Goal: Complete application form: Complete application form

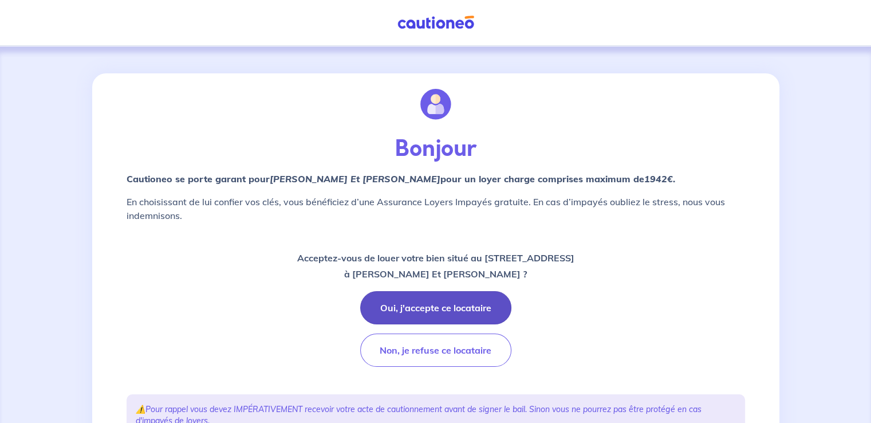
click at [438, 312] on button "Oui, j'accepte ce locataire" at bounding box center [435, 307] width 151 height 33
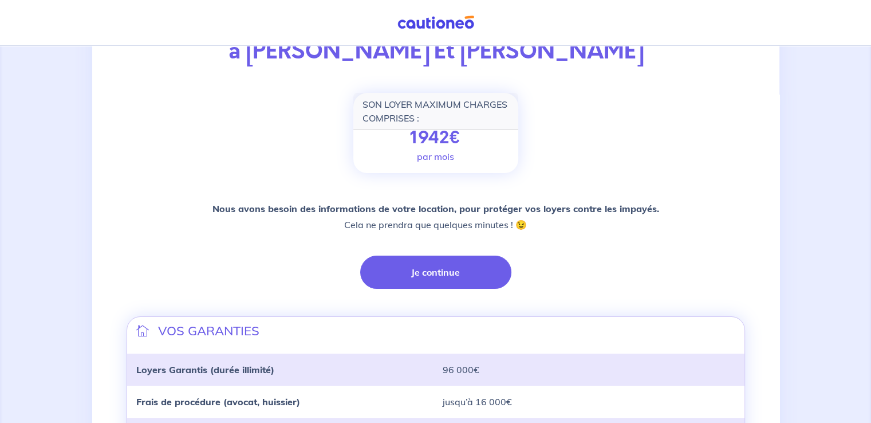
scroll to position [133, 0]
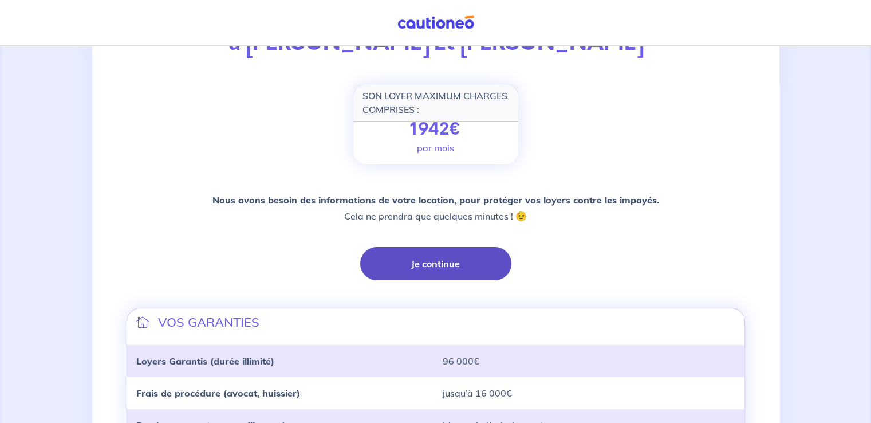
click at [440, 267] on button "Je continue" at bounding box center [435, 263] width 151 height 33
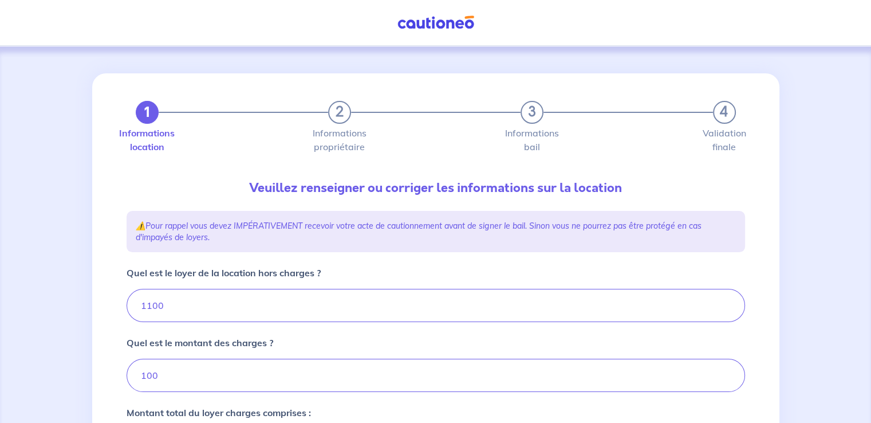
type input "1200"
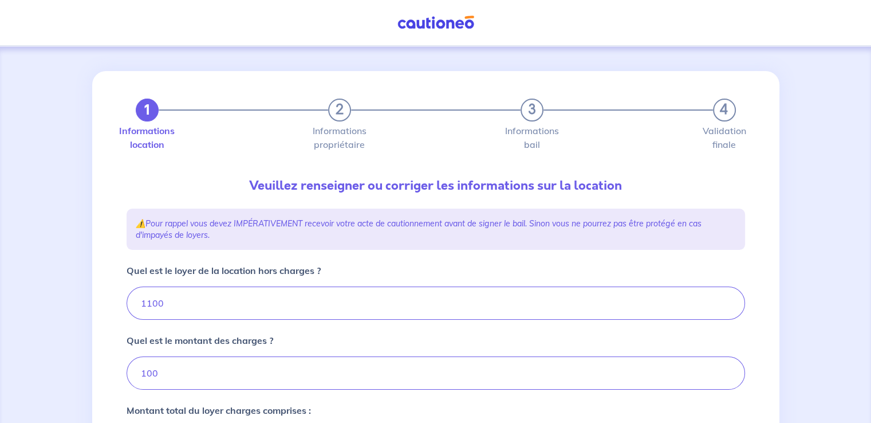
scroll to position [133, 0]
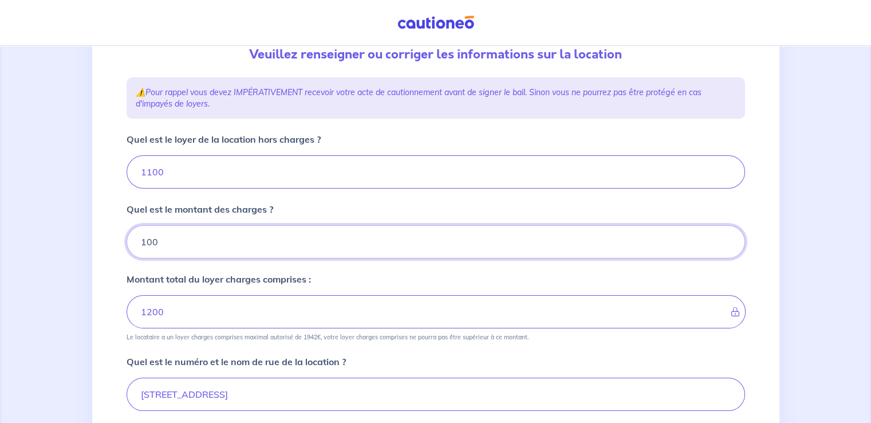
click at [236, 249] on input "100" at bounding box center [436, 241] width 619 height 33
click at [170, 162] on input "1100" at bounding box center [436, 171] width 619 height 33
type input "11"
type input "111"
type input "1"
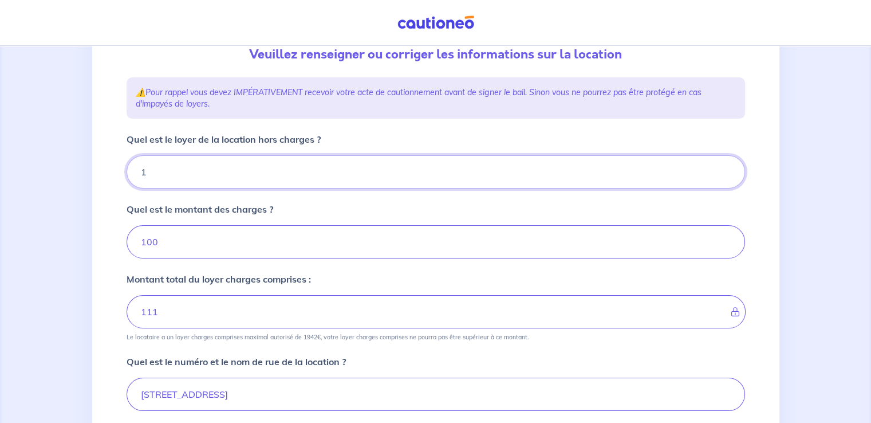
type input "101"
type input "10"
type input "110"
type input "1090"
type input "1190"
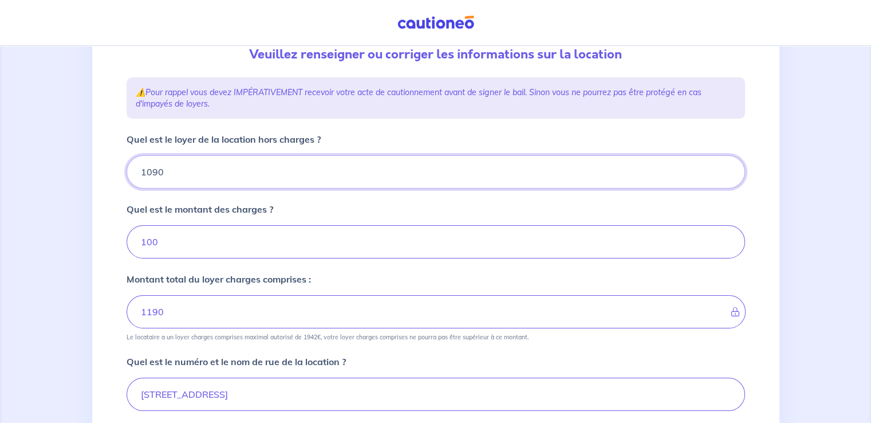
type input "1090"
click at [157, 246] on input "100" at bounding box center [436, 241] width 619 height 33
type input "10"
type input "1100"
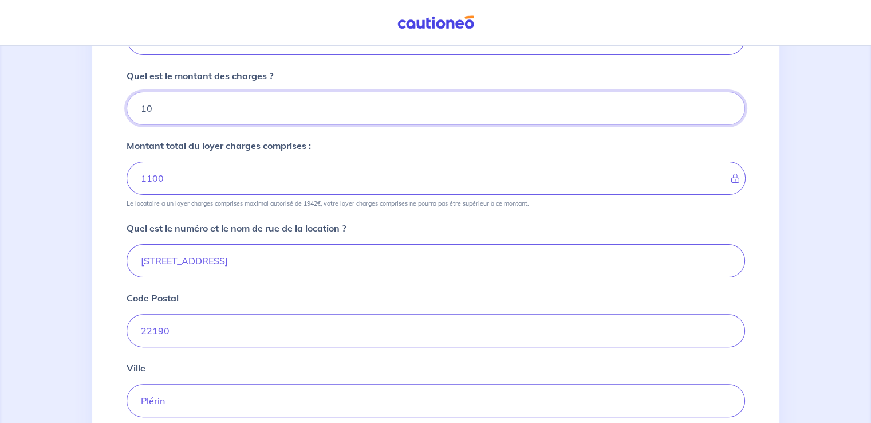
type input "10"
click at [147, 260] on input "8 Rue de la ville Huet" at bounding box center [436, 260] width 619 height 33
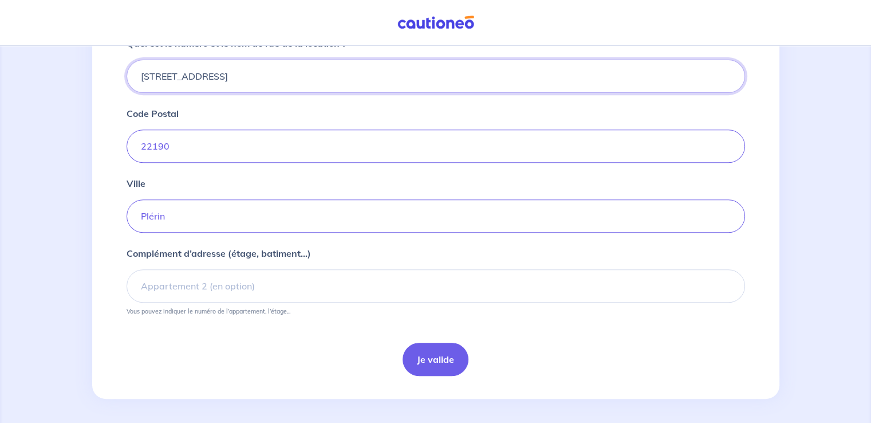
scroll to position [453, 0]
type input "8B Rue de la ville Huet"
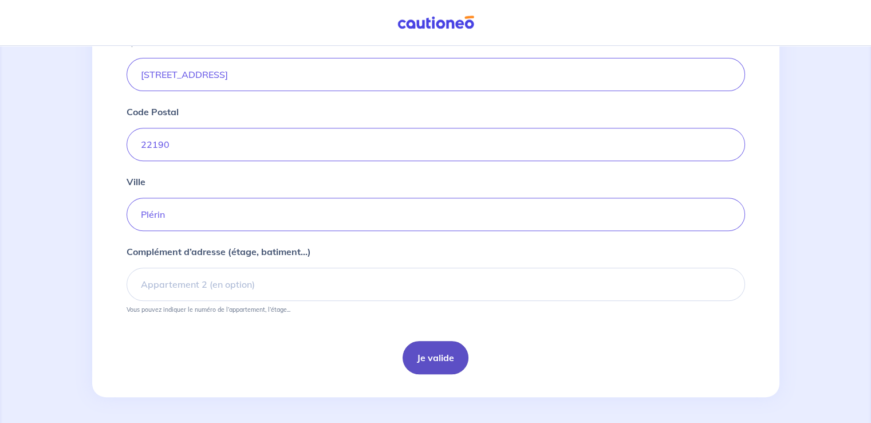
click at [455, 360] on button "Je valide" at bounding box center [436, 357] width 66 height 33
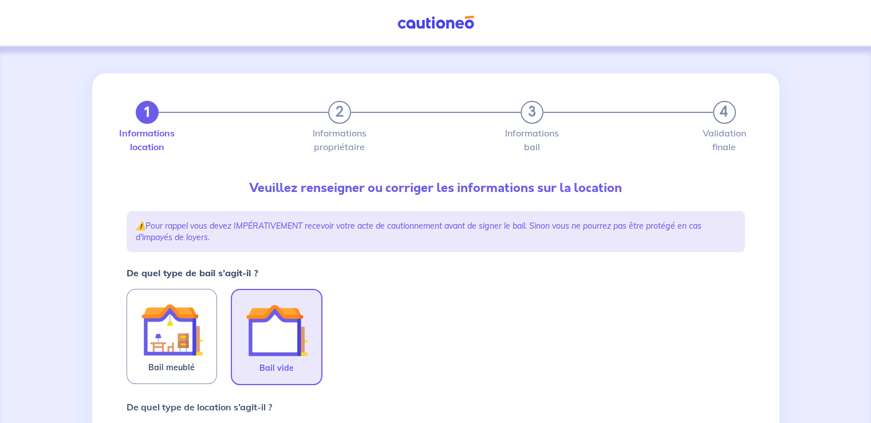
scroll to position [133, 0]
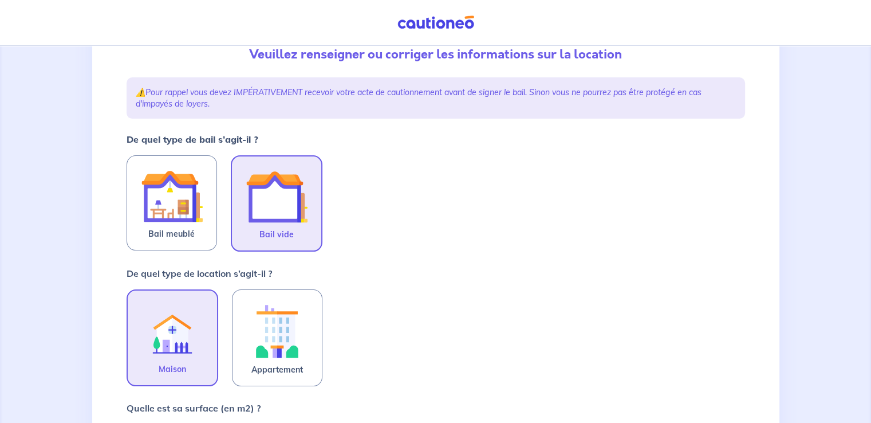
click at [284, 230] on span "Bail vide" at bounding box center [277, 234] width 34 height 14
click at [0, 0] on input "Bail vide" at bounding box center [0, 0] width 0 height 0
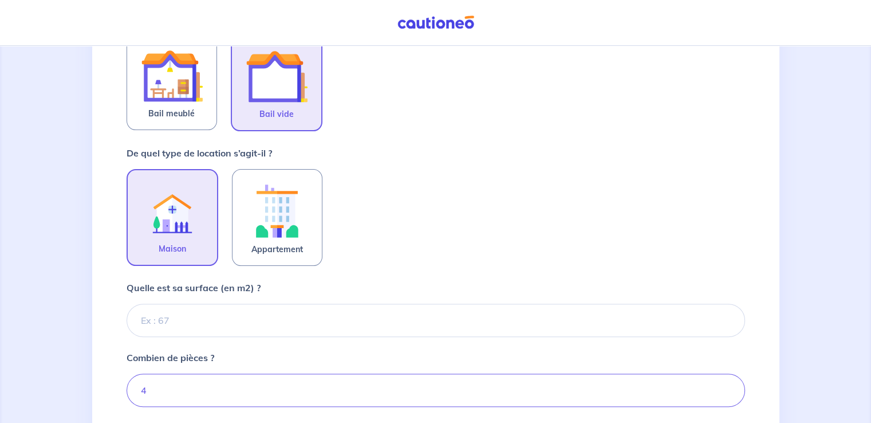
scroll to position [267, 0]
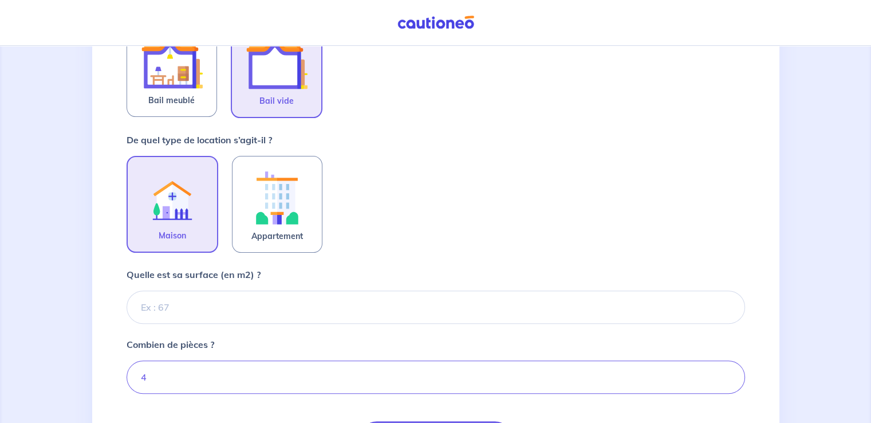
click at [163, 227] on img at bounding box center [172, 197] width 62 height 62
click at [0, 0] on input "Maison" at bounding box center [0, 0] width 0 height 0
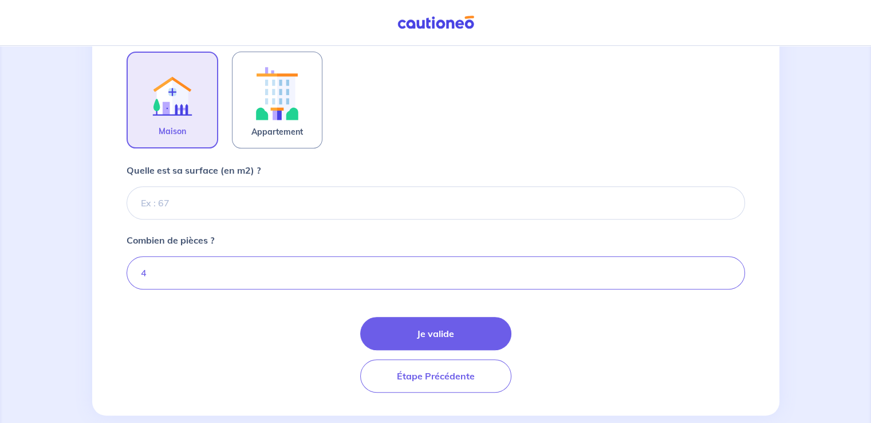
scroll to position [390, 0]
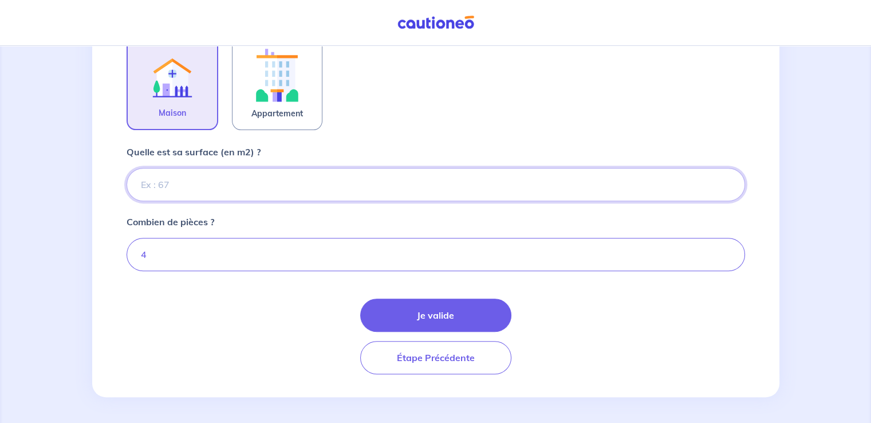
click at [155, 188] on input "Quelle est sa surface (en m2) ?" at bounding box center [436, 184] width 619 height 33
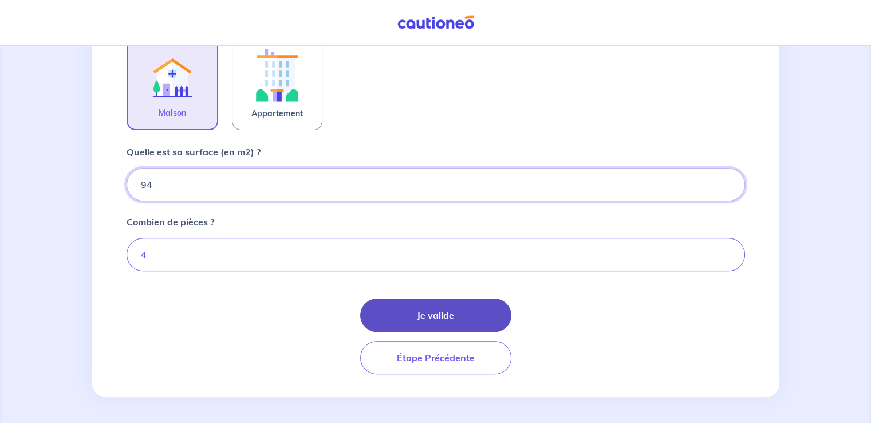
type input "94"
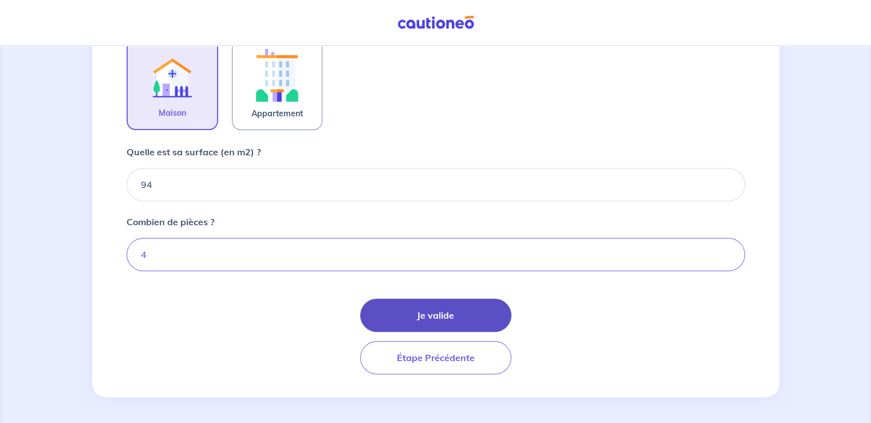
click at [440, 310] on button "Je valide" at bounding box center [435, 314] width 151 height 33
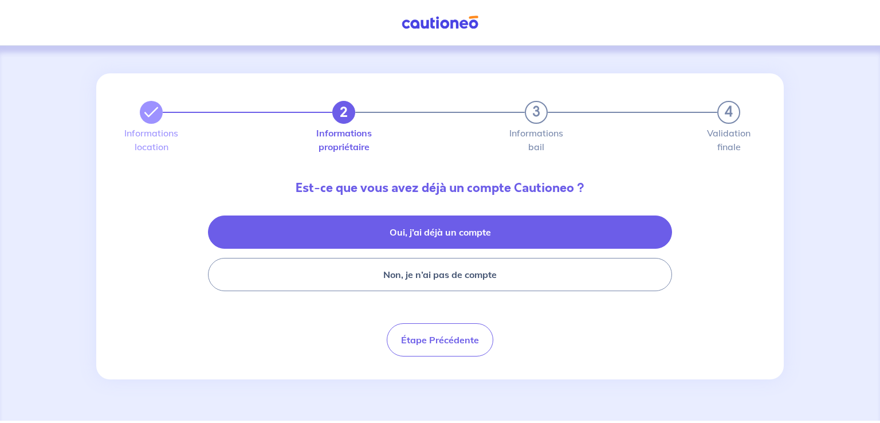
click at [471, 236] on button "Oui, j’ai déjà un compte" at bounding box center [440, 231] width 464 height 33
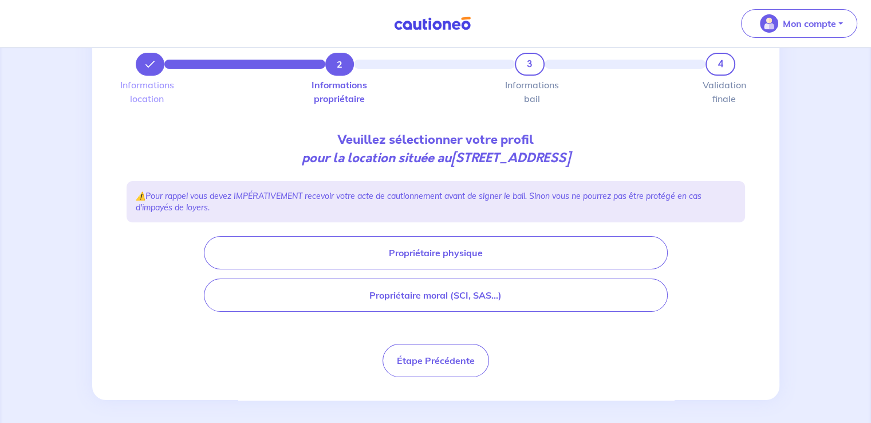
scroll to position [53, 0]
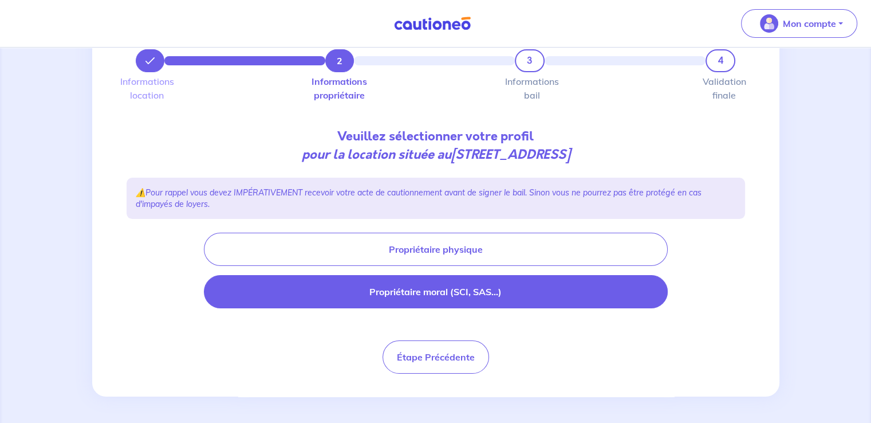
click at [399, 290] on button "Propriétaire moral (SCI, SAS...)" at bounding box center [436, 291] width 464 height 33
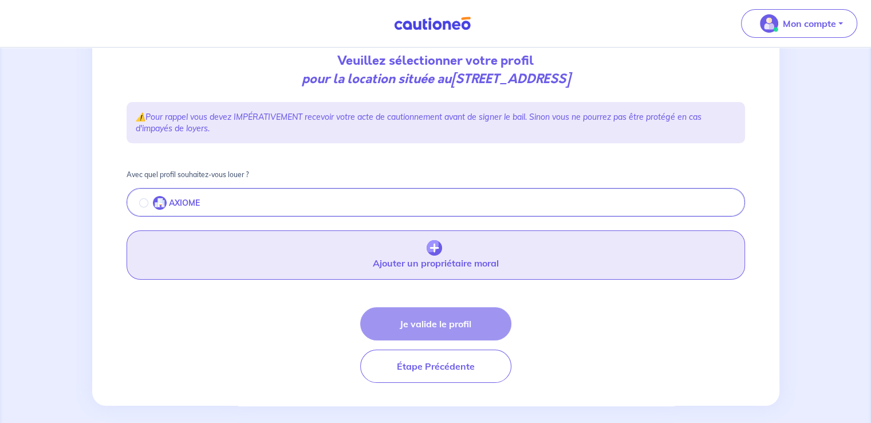
scroll to position [137, 0]
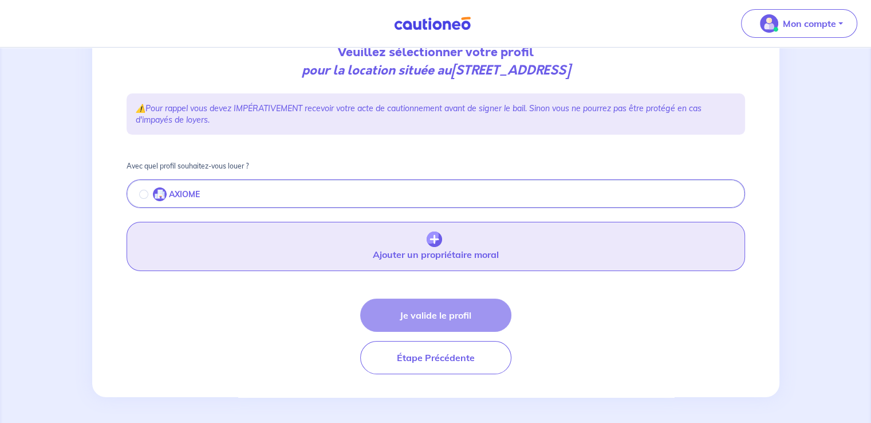
click at [435, 242] on img "button" at bounding box center [434, 239] width 15 height 16
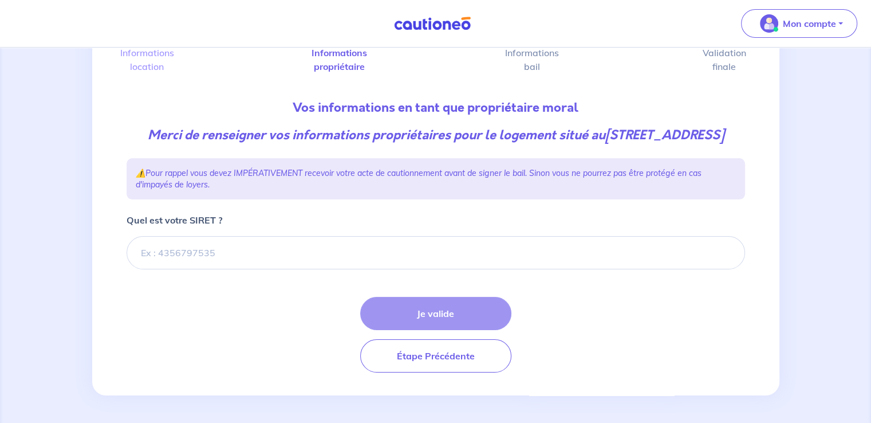
scroll to position [99, 0]
click at [168, 253] on input "Quel est votre SIRET ?" at bounding box center [436, 252] width 619 height 33
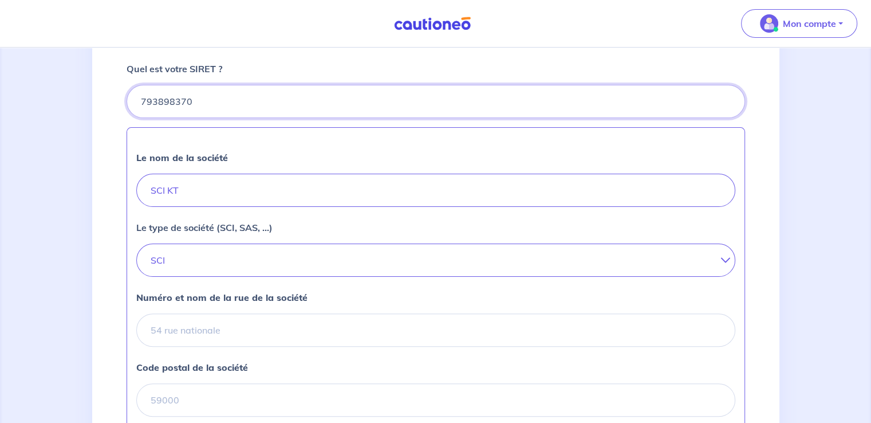
scroll to position [367, 0]
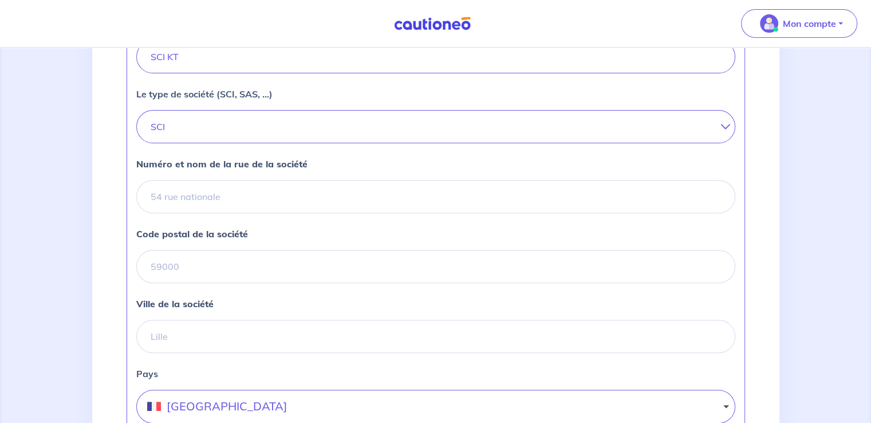
type input "793898370"
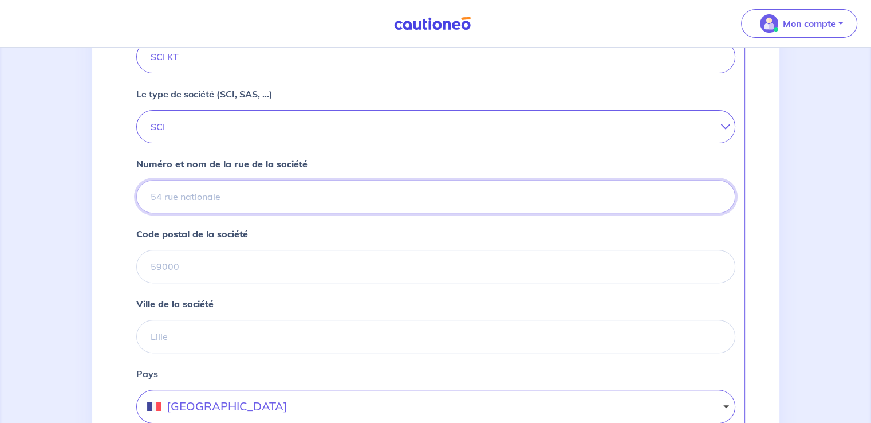
click at [179, 207] on input "Numéro et nom de la rue de la société" at bounding box center [435, 196] width 599 height 33
type input "[STREET_ADDRESS]"
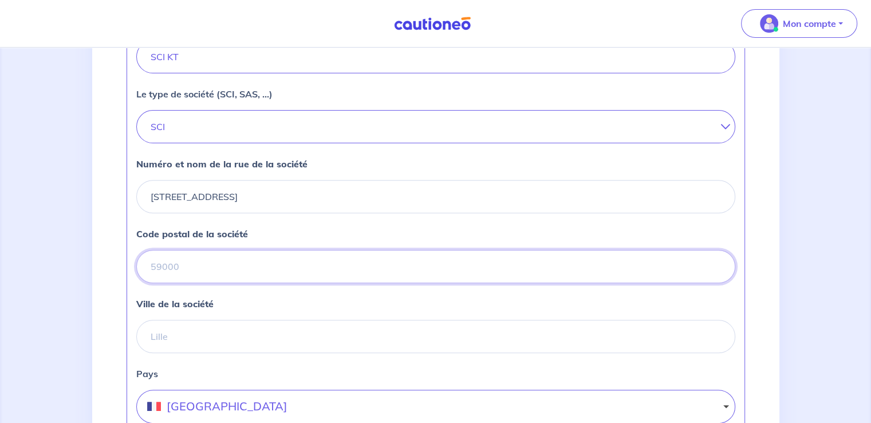
type input "22000"
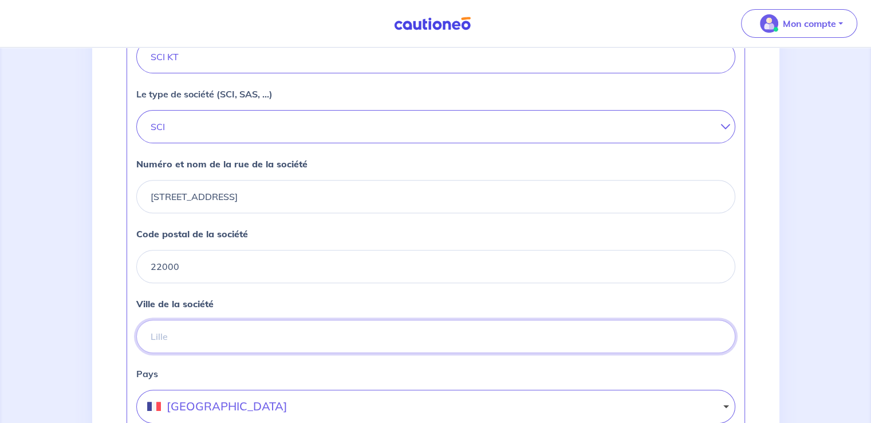
type input "[GEOGRAPHIC_DATA]"
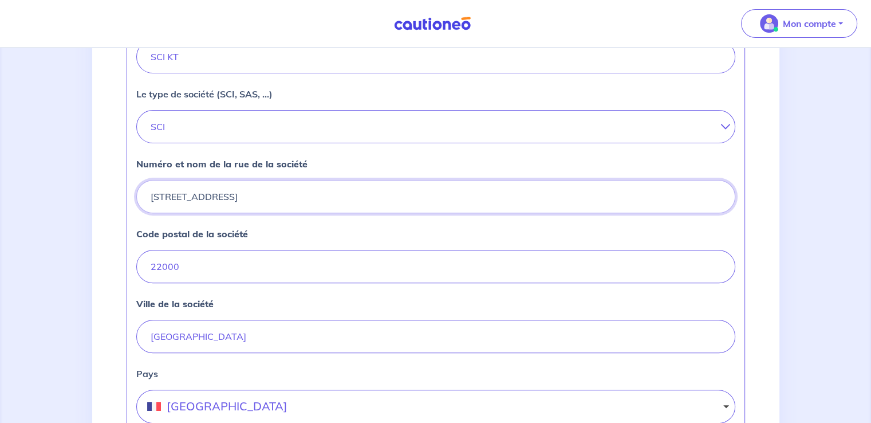
scroll to position [500, 0]
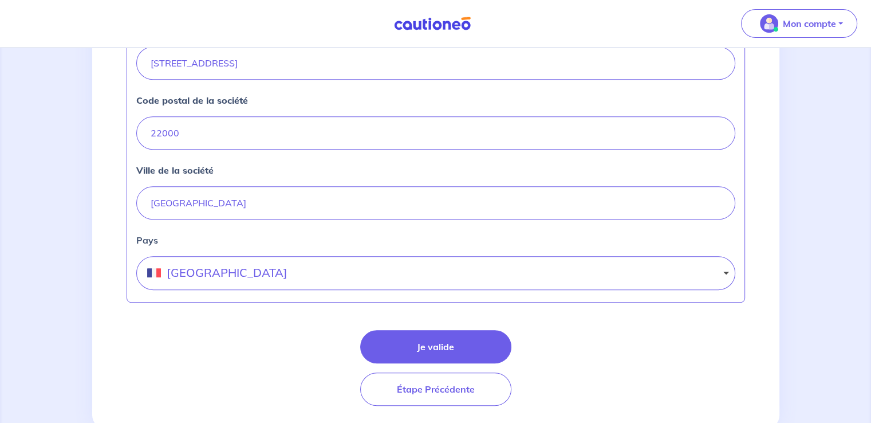
click at [272, 288] on button "[GEOGRAPHIC_DATA]" at bounding box center [435, 273] width 599 height 34
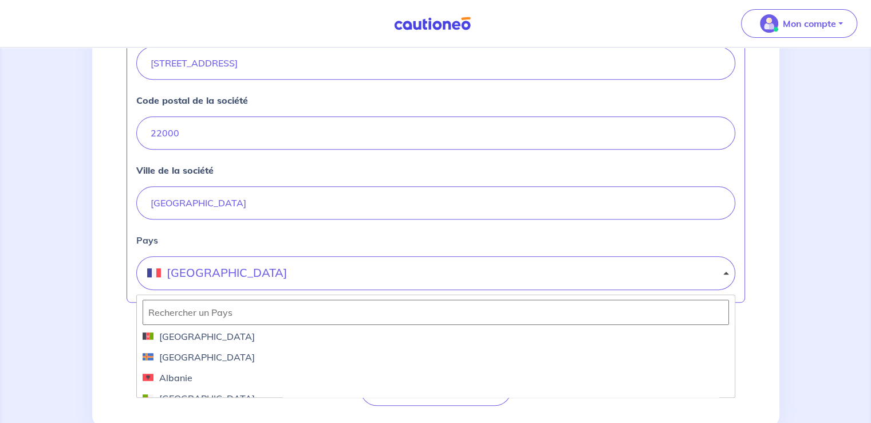
click at [261, 290] on button "[GEOGRAPHIC_DATA]" at bounding box center [435, 273] width 599 height 34
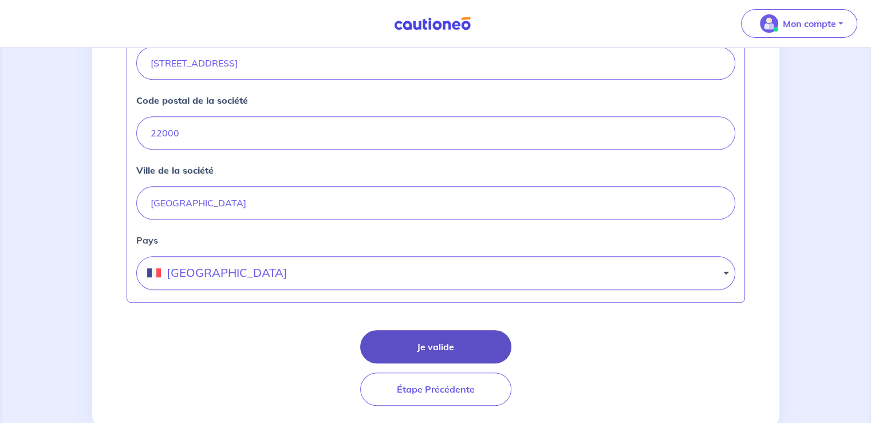
click at [431, 360] on button "Je valide" at bounding box center [435, 346] width 151 height 33
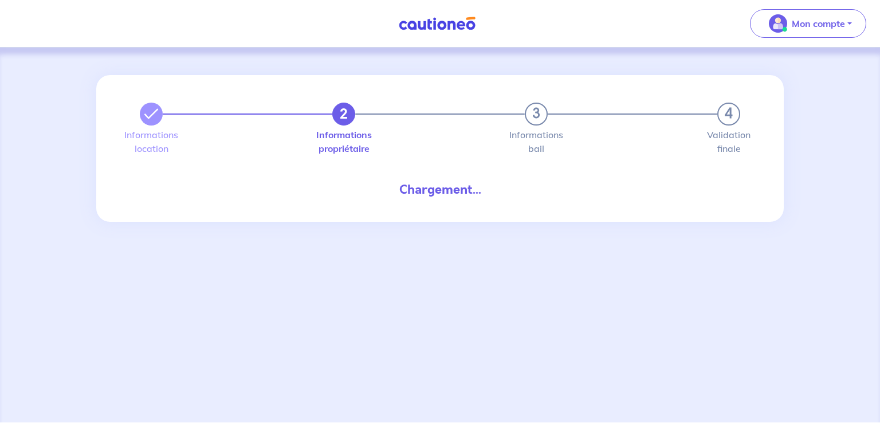
select select "FR"
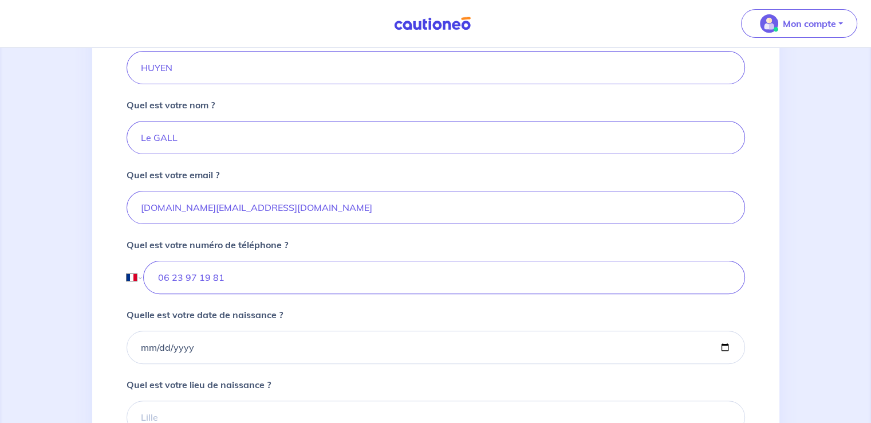
scroll to position [133, 0]
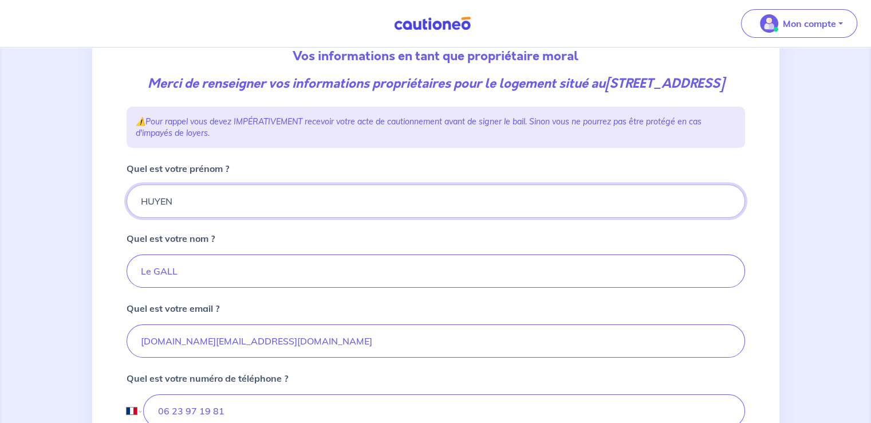
click at [180, 218] on input "HUYEN" at bounding box center [436, 200] width 619 height 33
type input "H"
type input "[PERSON_NAME]"
type input "Le Gall-Quemener"
type input "[EMAIL_ADDRESS][DOMAIN_NAME]"
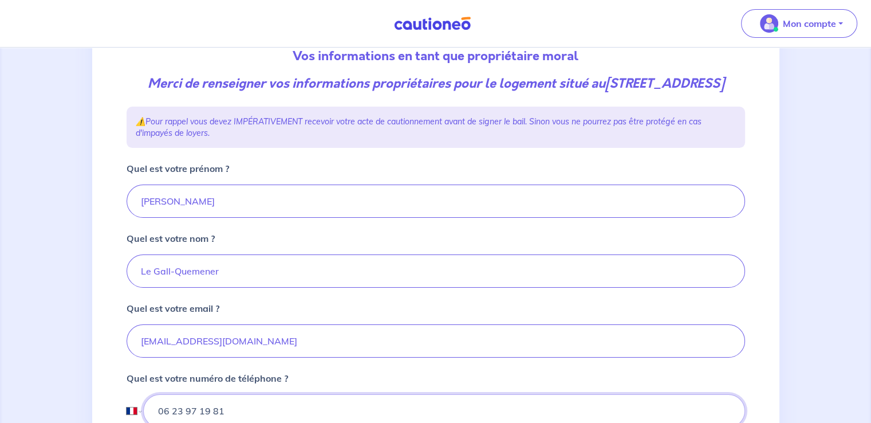
type input "[PHONE_NUMBER]"
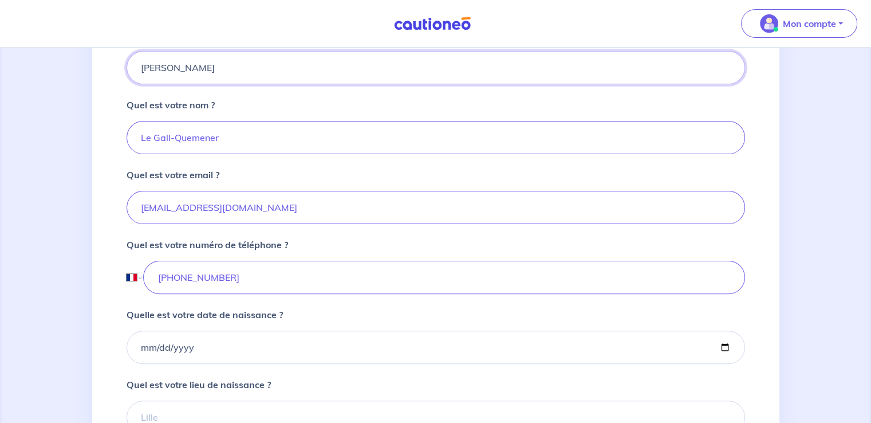
type input "[PERSON_NAME]"
click at [235, 223] on input "[EMAIL_ADDRESS][DOMAIN_NAME]" at bounding box center [436, 207] width 619 height 33
type input "h"
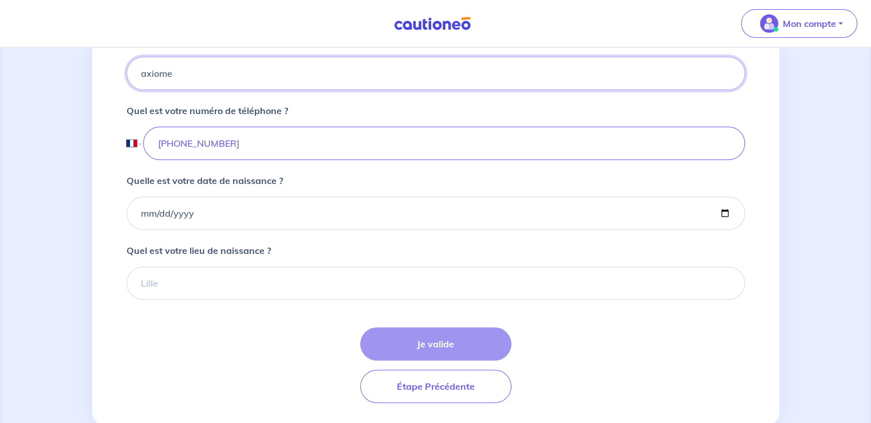
type input "axiome"
click at [261, 160] on input "[PHONE_NUMBER]" at bounding box center [444, 143] width 602 height 33
type input "[PHONE_NUMBER]"
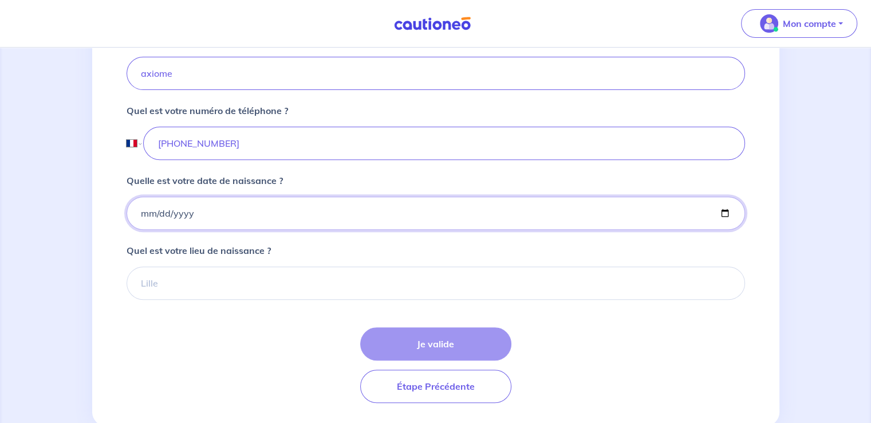
click at [141, 230] on input "Quelle est votre date de naissance ?" at bounding box center [436, 212] width 619 height 33
type input "[DATE]"
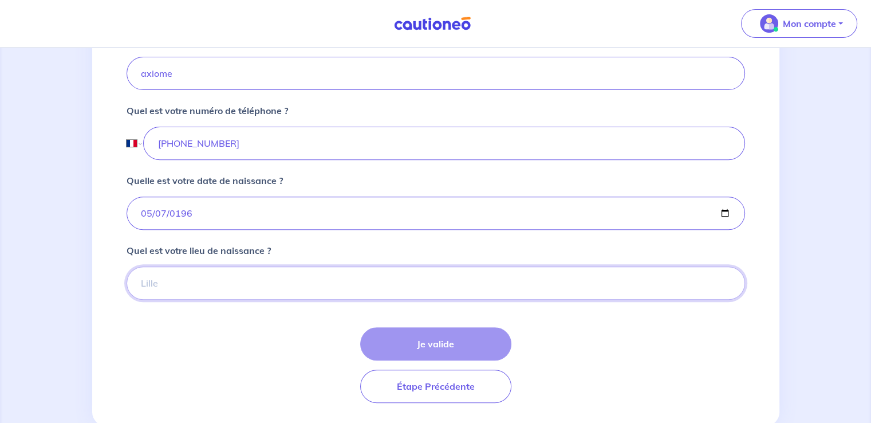
click at [168, 292] on input "Quel est votre lieu de naissance ?" at bounding box center [436, 282] width 619 height 33
type input "[GEOGRAPHIC_DATA]"
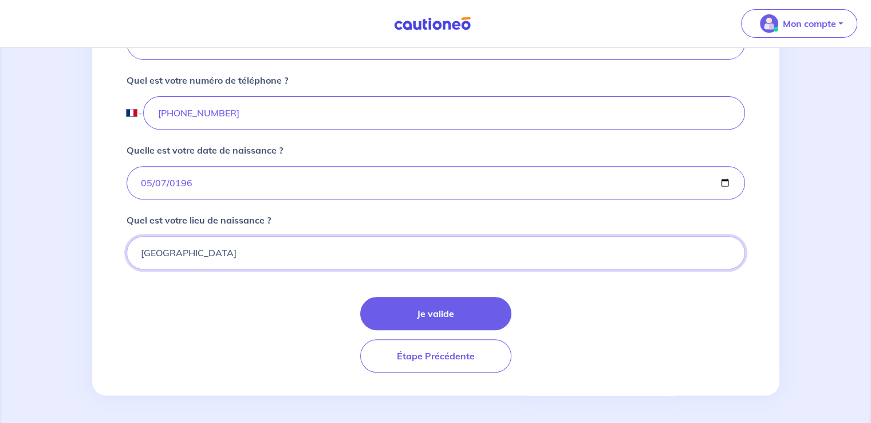
scroll to position [447, 0]
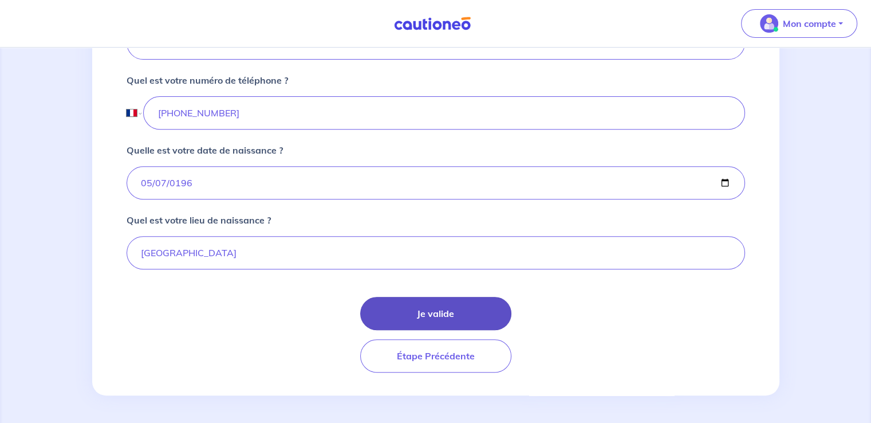
click at [454, 312] on button "Je valide" at bounding box center [435, 313] width 151 height 33
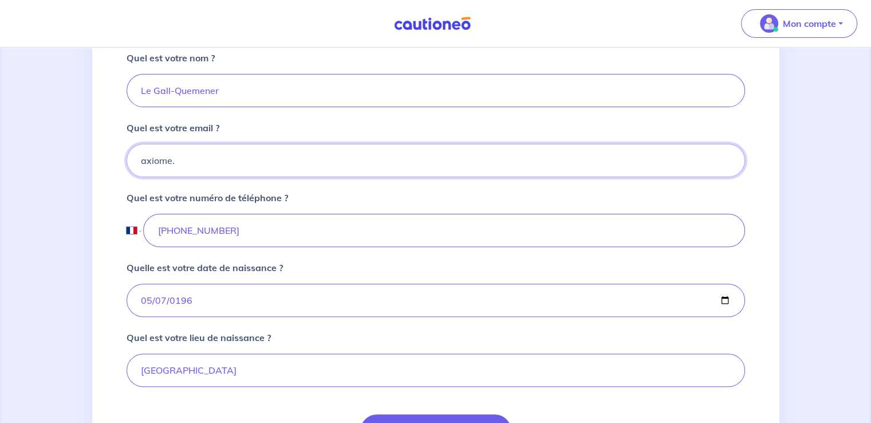
type input "[DOMAIN_NAME][EMAIL_ADDRESS][DOMAIN_NAME]"
click at [347, 221] on div "Quel est votre numéro de téléphone ? International [GEOGRAPHIC_DATA] [GEOGRAPHI…" at bounding box center [436, 219] width 619 height 56
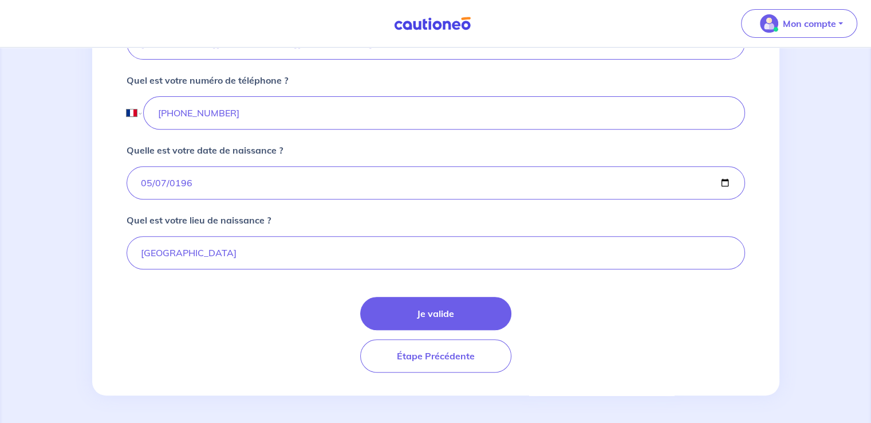
scroll to position [447, 0]
click at [447, 308] on button "Je valide" at bounding box center [435, 313] width 151 height 33
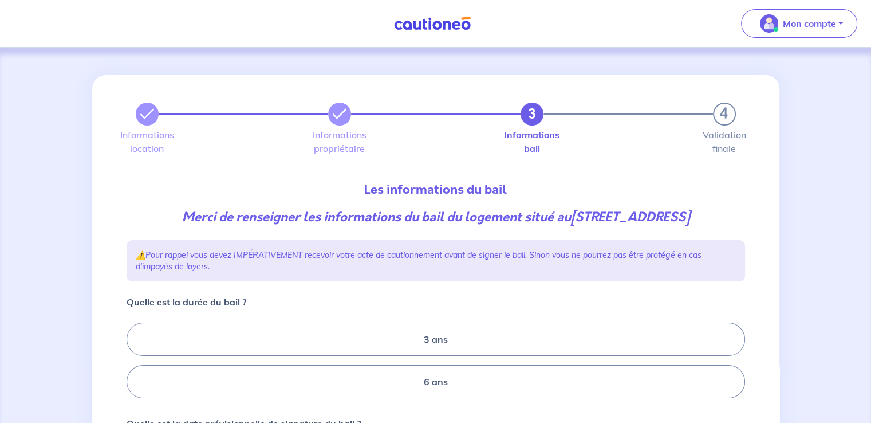
scroll to position [133, 0]
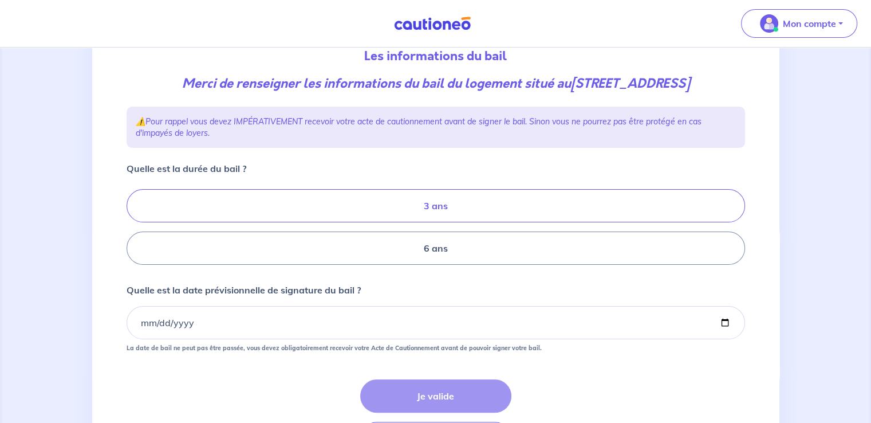
click at [427, 211] on label "3 ans" at bounding box center [436, 205] width 619 height 33
click at [134, 223] on input "3 ans" at bounding box center [130, 226] width 7 height 7
radio input "true"
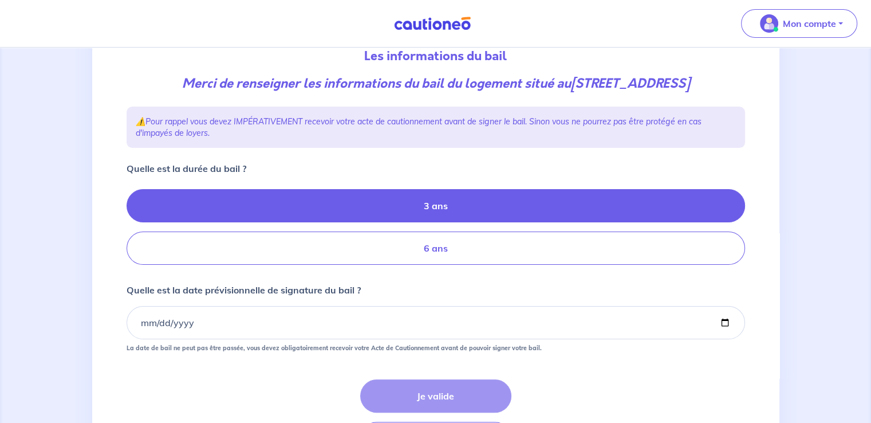
scroll to position [215, 0]
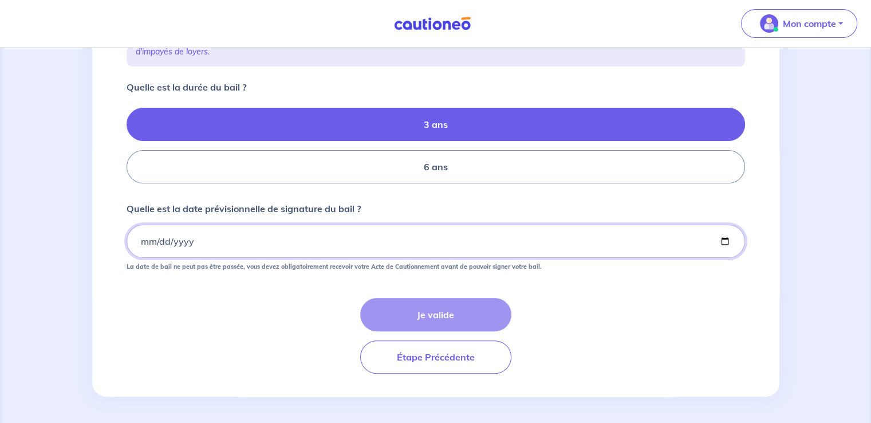
click at [143, 239] on input "Quelle est la date prévisionnelle de signature du bail ?" at bounding box center [436, 241] width 619 height 33
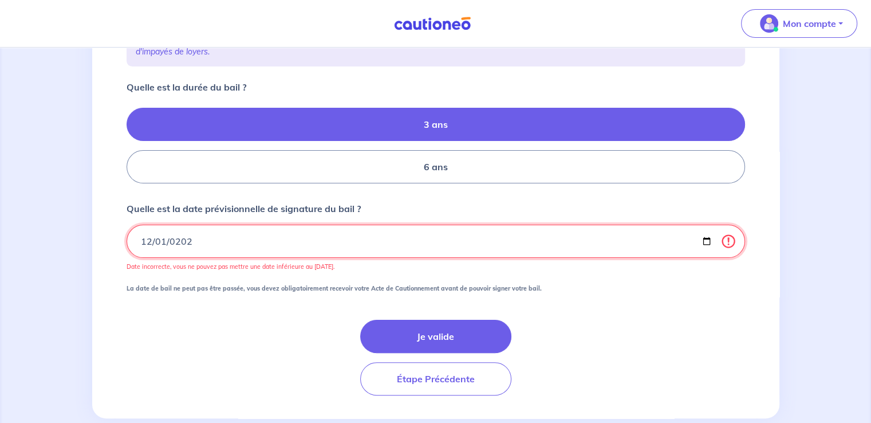
type input "[DATE]"
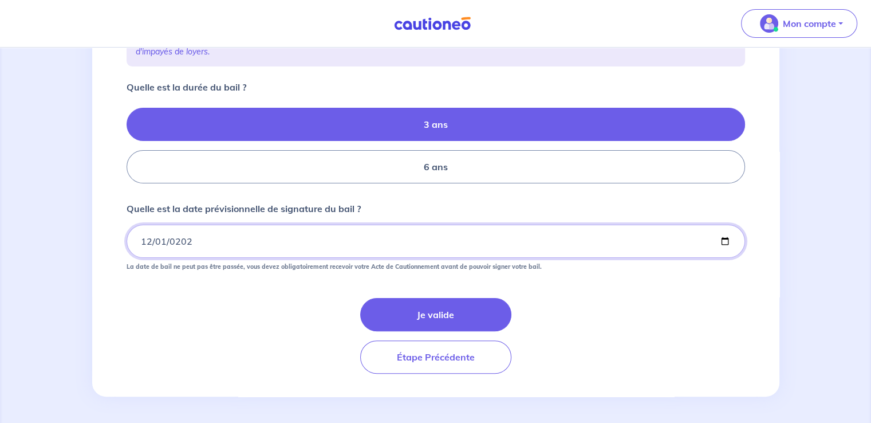
click at [203, 242] on input "[DATE]" at bounding box center [436, 241] width 619 height 33
click at [250, 246] on input "[DATE]" at bounding box center [436, 241] width 619 height 33
click at [229, 243] on input "[DATE]" at bounding box center [436, 241] width 619 height 33
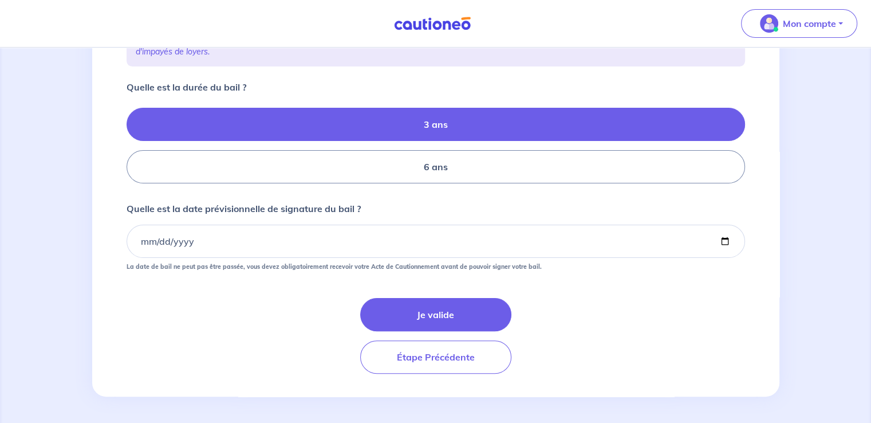
click at [521, 296] on form "Quelle est la durée du bail ? 3 ans 6 ans Quelle est la date prévisionnelle de …" at bounding box center [436, 226] width 619 height 293
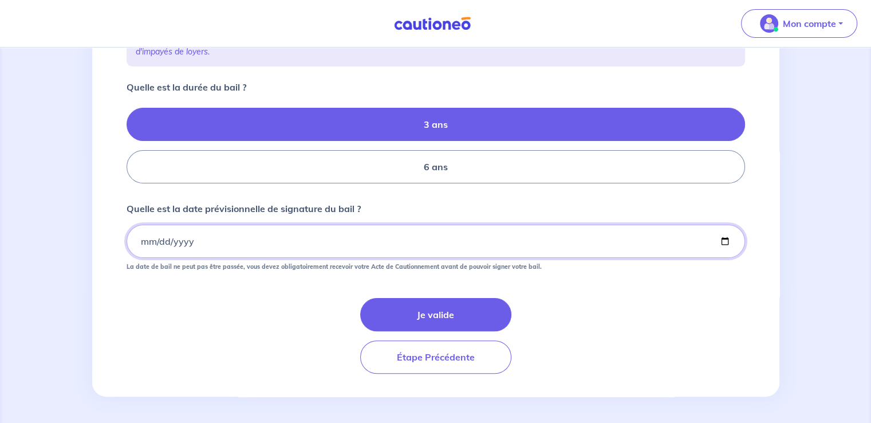
click at [193, 238] on input "Quelle est la date prévisionnelle de signature du bail ?" at bounding box center [436, 241] width 619 height 33
type input "0006-05-22"
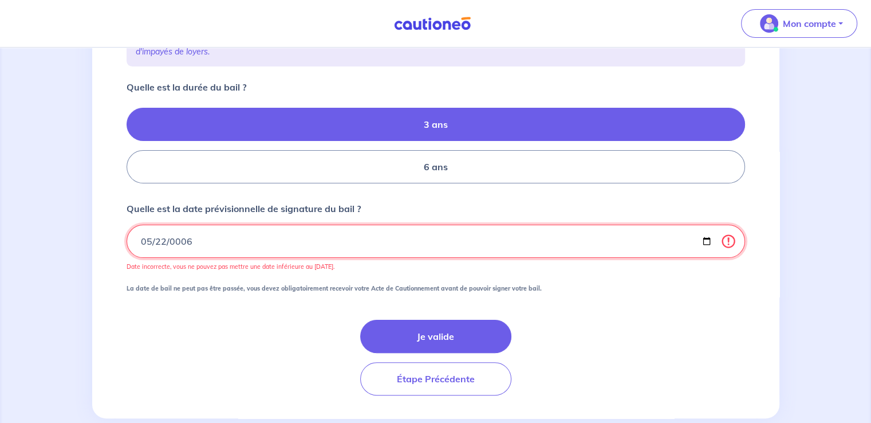
click at [147, 237] on input "0006-05-22" at bounding box center [436, 241] width 619 height 33
type input "0006-06-02"
click at [191, 239] on input "0006-06-02" at bounding box center [436, 241] width 619 height 33
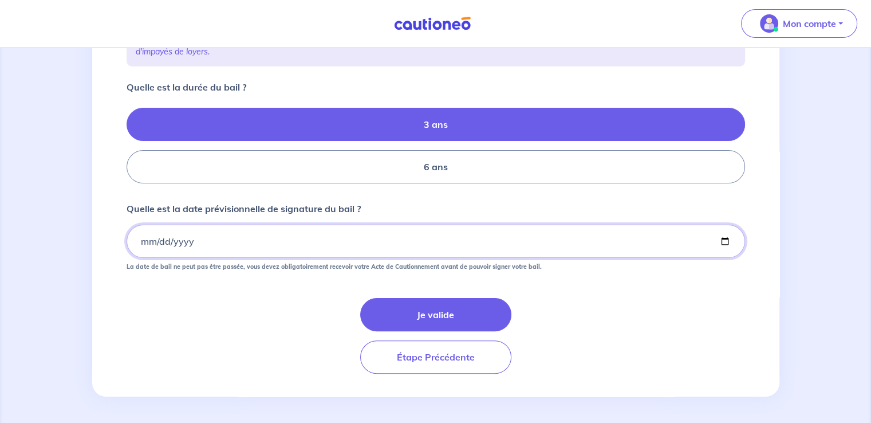
drag, startPoint x: 177, startPoint y: 239, endPoint x: 193, endPoint y: 239, distance: 16.0
click at [180, 239] on input "Quelle est la date prévisionnelle de signature du bail ?" at bounding box center [436, 241] width 619 height 33
click at [145, 237] on input "Quelle est la date prévisionnelle de signature du bail ?" at bounding box center [436, 241] width 619 height 33
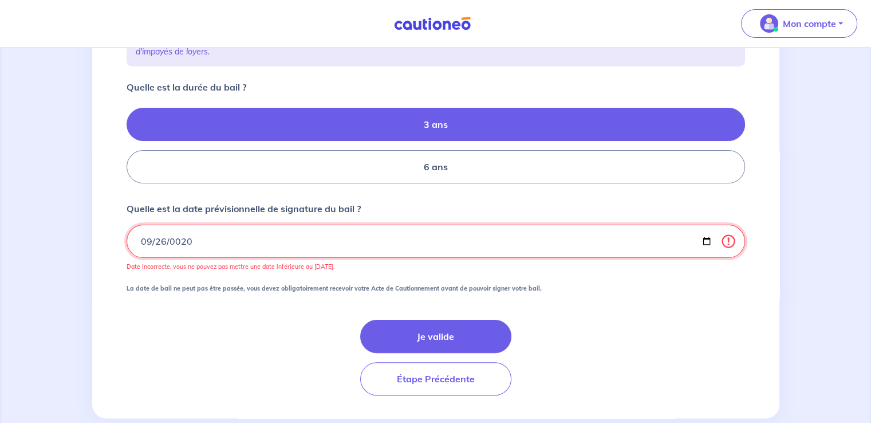
type input "0200-09-26"
type input "[DATE]"
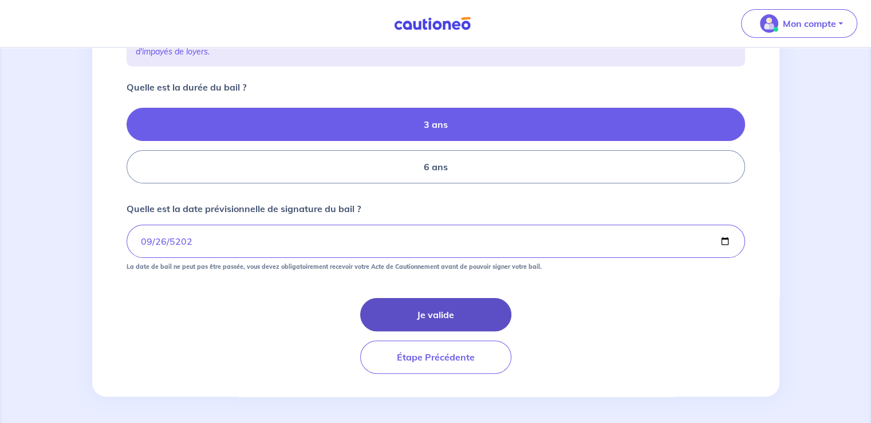
click at [430, 305] on button "Je valide" at bounding box center [435, 314] width 151 height 33
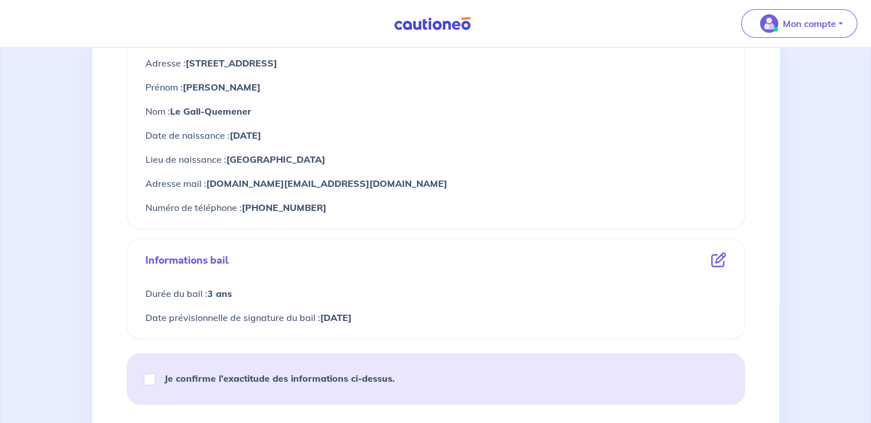
scroll to position [632, 0]
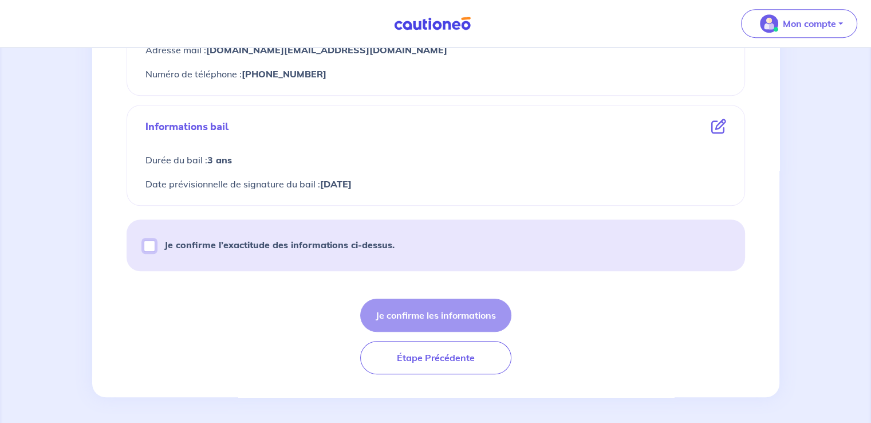
drag, startPoint x: 144, startPoint y: 247, endPoint x: 206, endPoint y: 247, distance: 61.9
click at [147, 247] on input "Je confirme l’exactitude des informations ci-dessus." at bounding box center [149, 245] width 11 height 11
checkbox input "true"
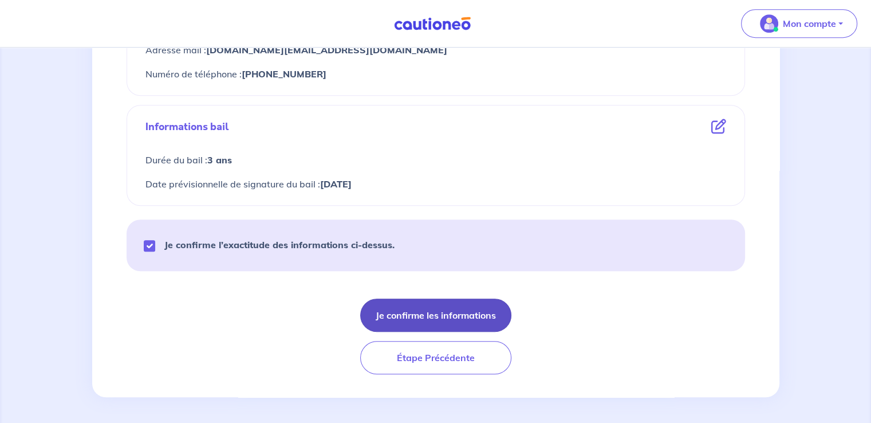
click at [456, 312] on button "Je confirme les informations" at bounding box center [435, 314] width 151 height 33
